Goal: Navigation & Orientation: Find specific page/section

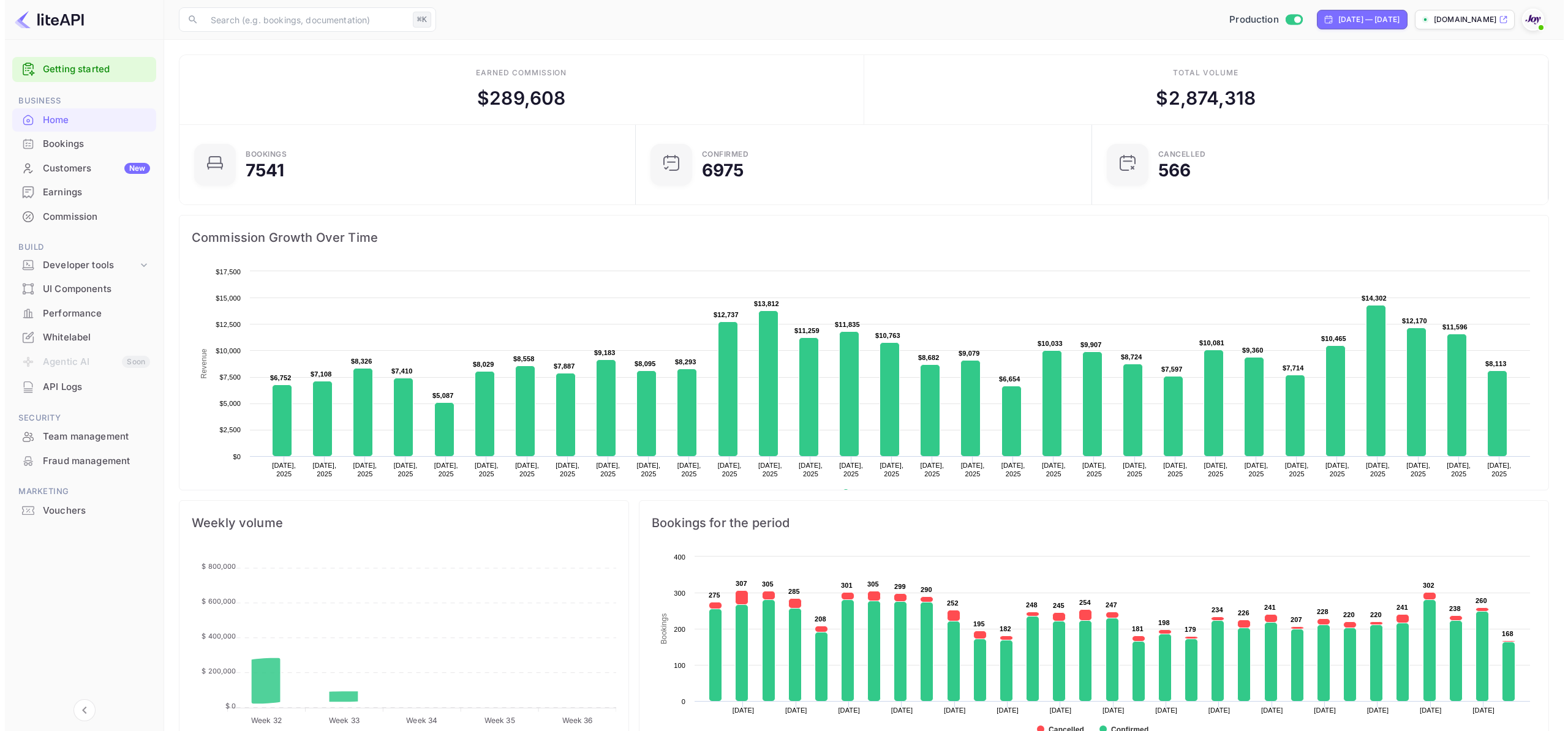
scroll to position [10, 10]
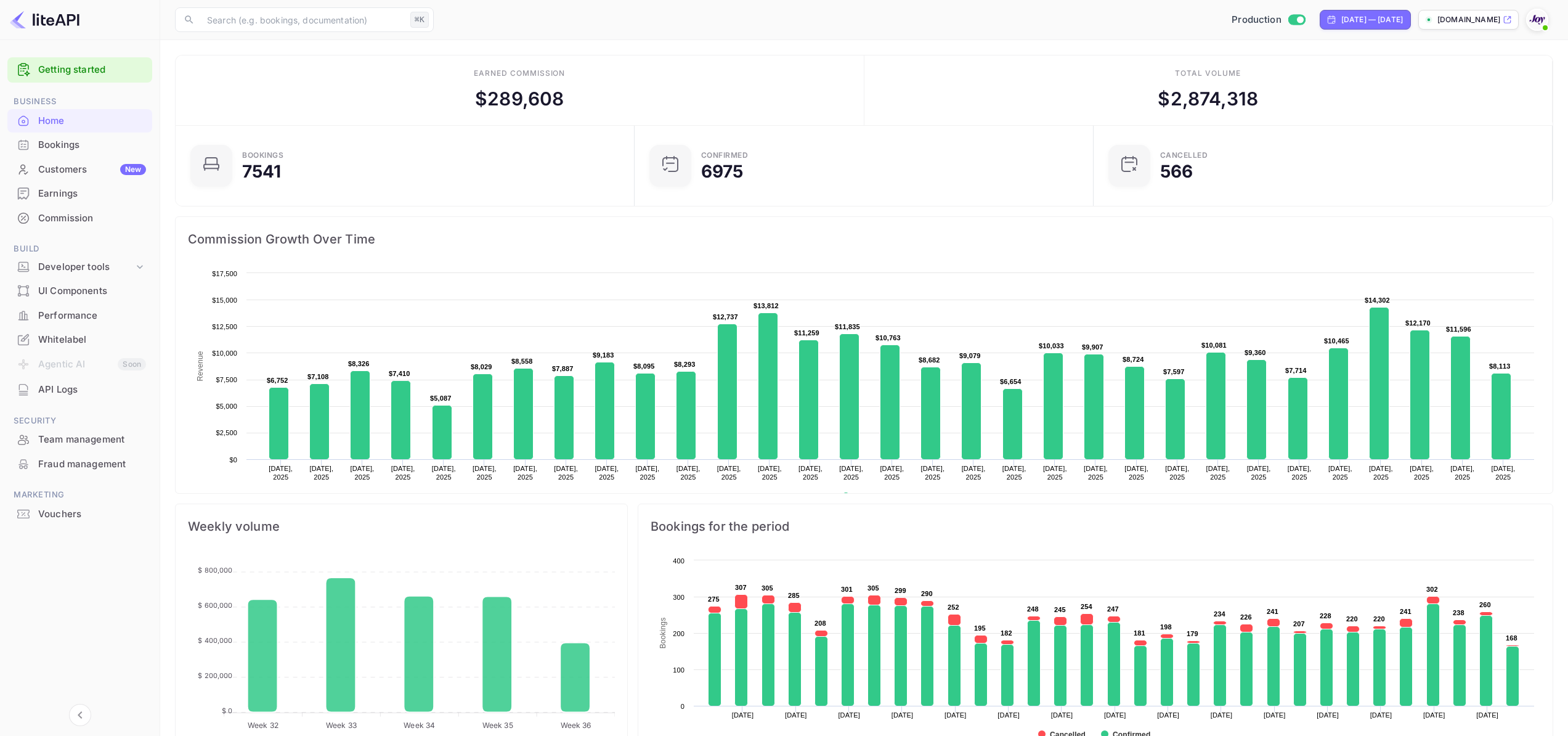
click at [88, 174] on div "Customers New" at bounding box center [92, 169] width 107 height 14
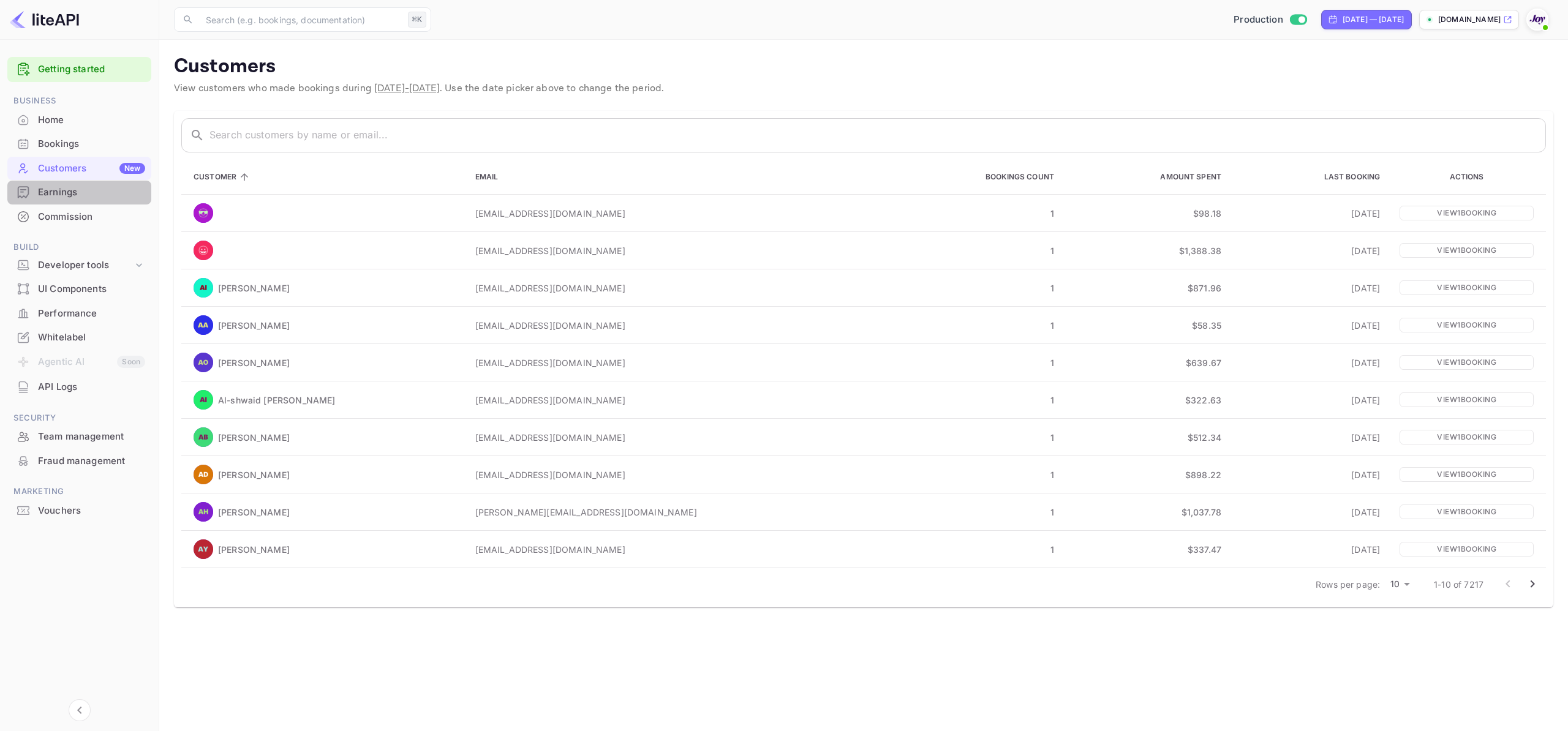
click at [134, 192] on div "Earnings" at bounding box center [91, 192] width 107 height 14
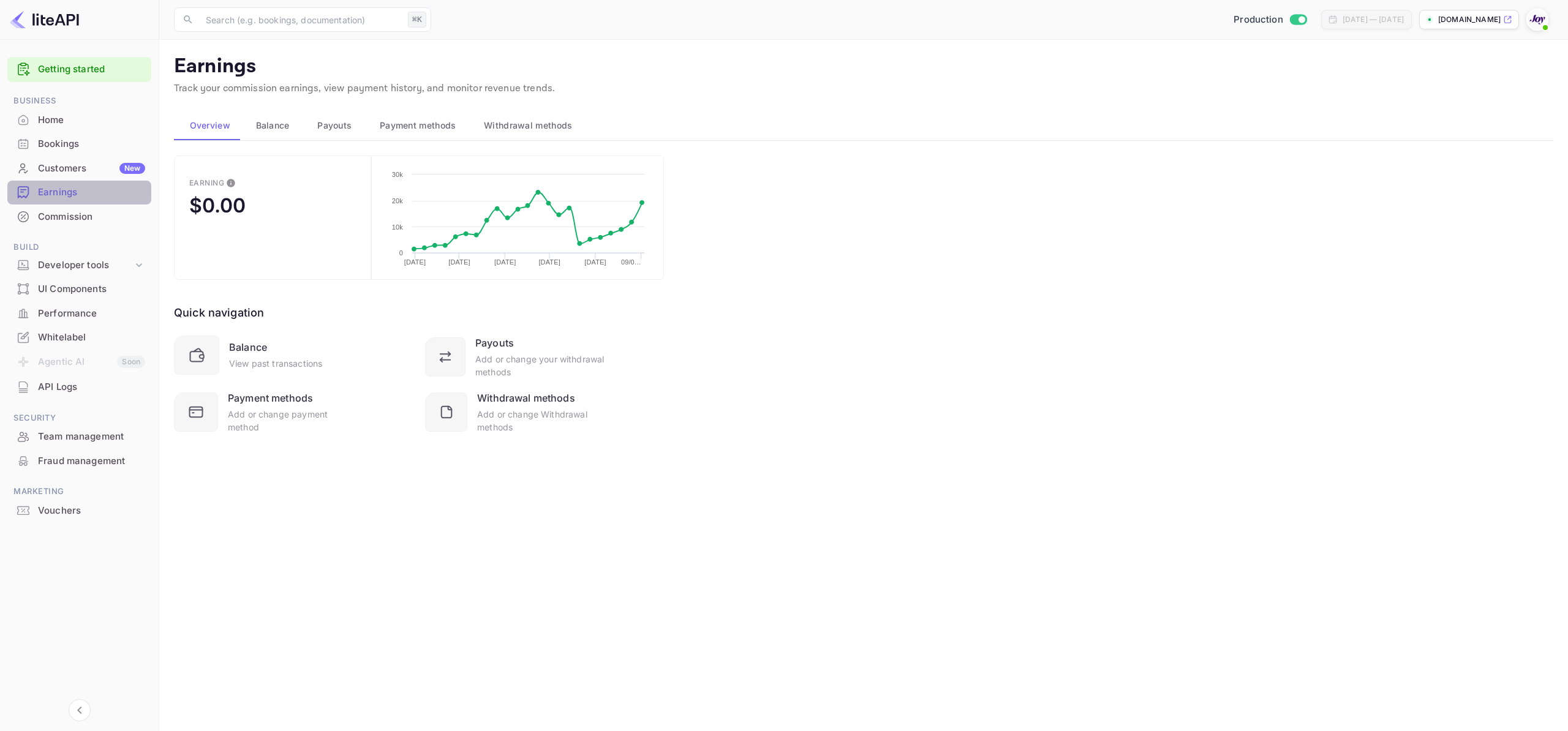
click at [102, 186] on div "Earnings" at bounding box center [91, 192] width 107 height 14
click at [56, 143] on div "Bookings" at bounding box center [91, 144] width 107 height 14
